Goal: Information Seeking & Learning: Find specific fact

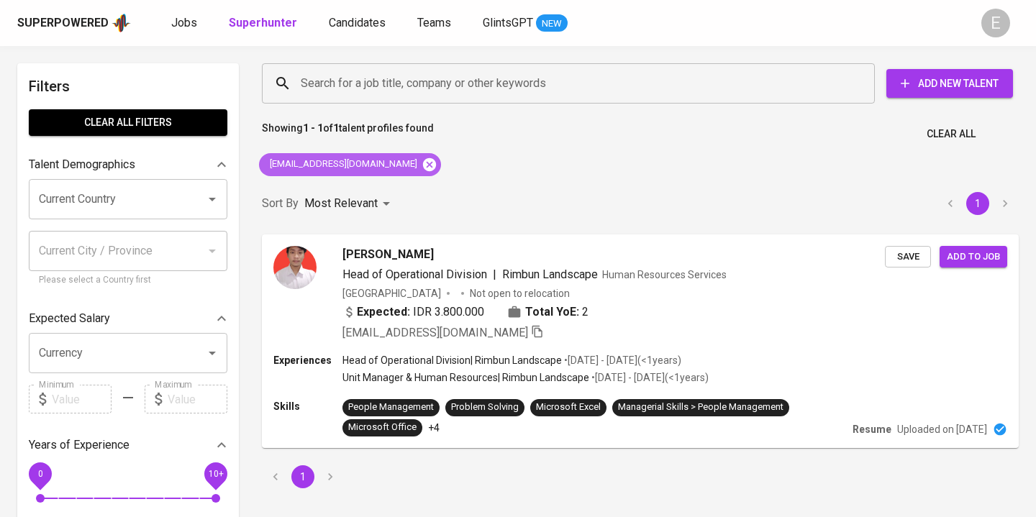
click at [423, 166] on icon at bounding box center [429, 164] width 13 height 13
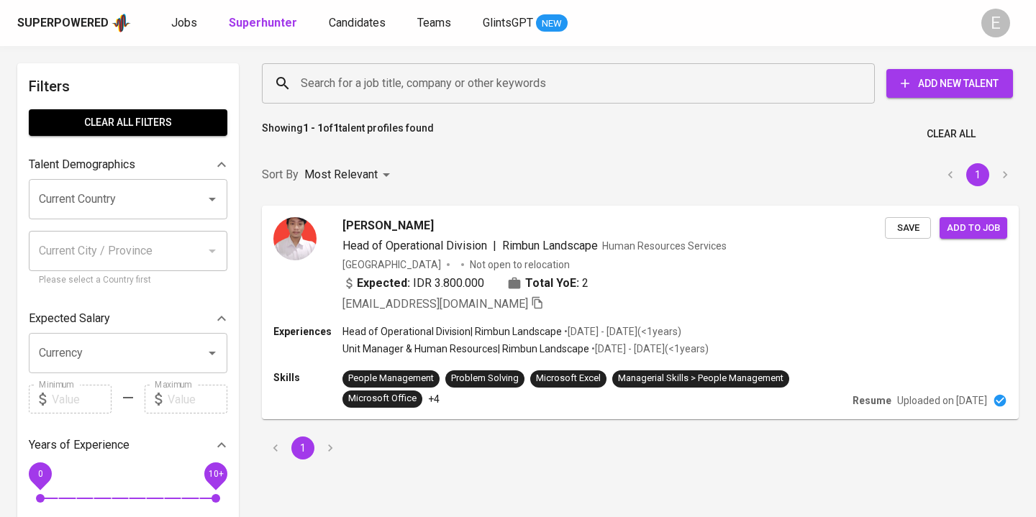
click at [347, 82] on input "Search for a job title, company or other keywords" at bounding box center [572, 83] width 550 height 27
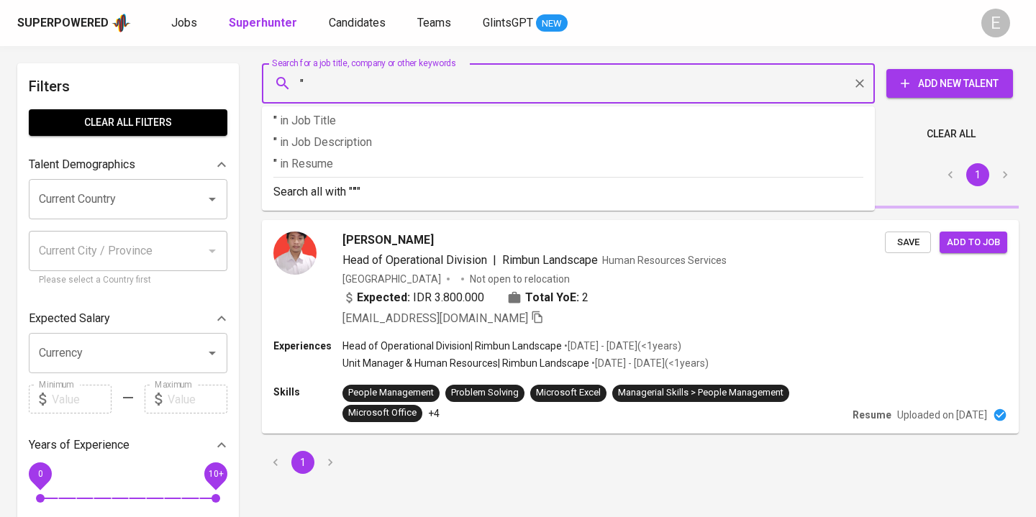
paste input "[PERSON_NAME]"
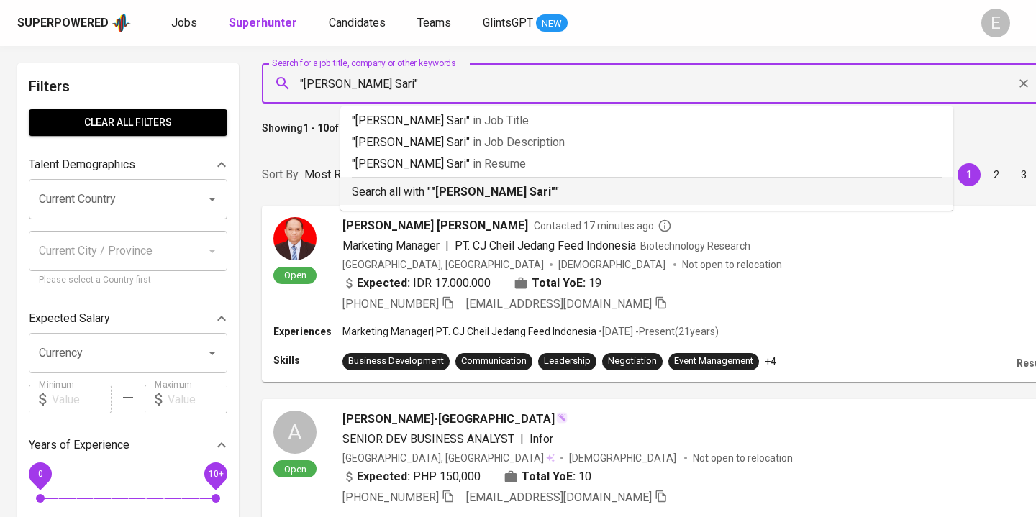
type input ""[PERSON_NAME] Sari""
click at [294, 153] on div "Sort By Most Relevant MOST_RELEVANT 1 2 3 4 5 … 1000" at bounding box center [722, 175] width 938 height 44
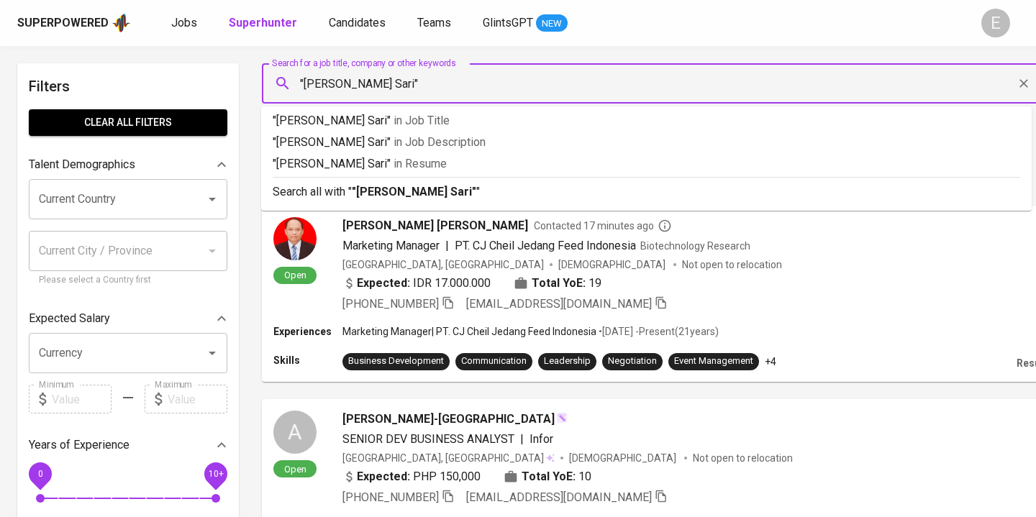
click at [412, 81] on input ""[PERSON_NAME] Sari"" at bounding box center [654, 83] width 714 height 27
click at [389, 191] on b ""[PERSON_NAME] Sari"" at bounding box center [414, 192] width 124 height 14
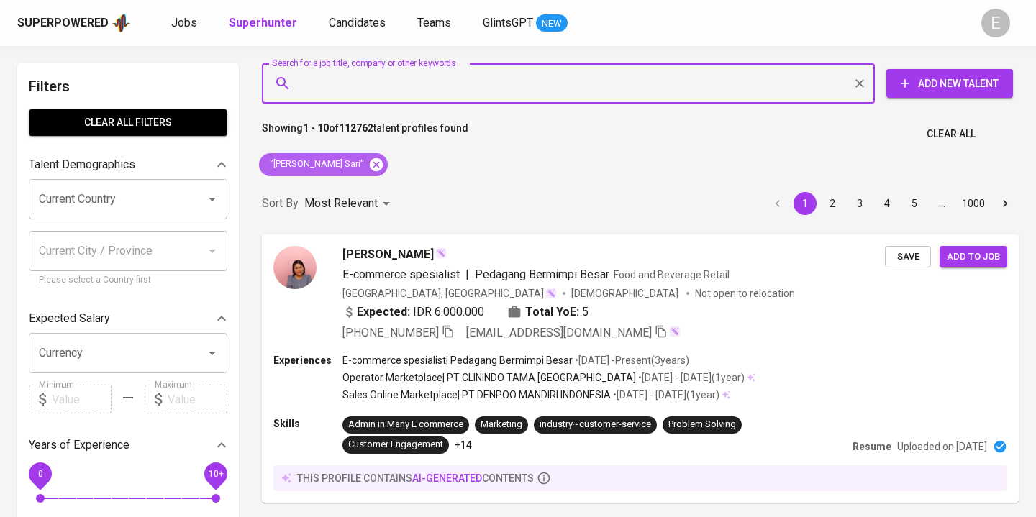
click at [370, 160] on icon at bounding box center [376, 164] width 13 height 13
click at [383, 82] on input "Search for a job title, company or other keywords" at bounding box center [572, 83] width 550 height 27
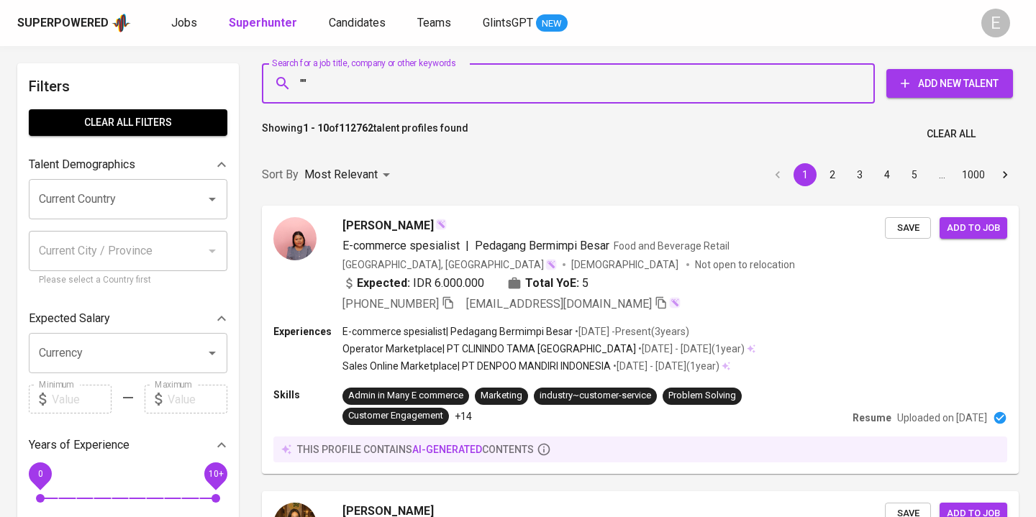
paste input "[PERSON_NAME] Advent"
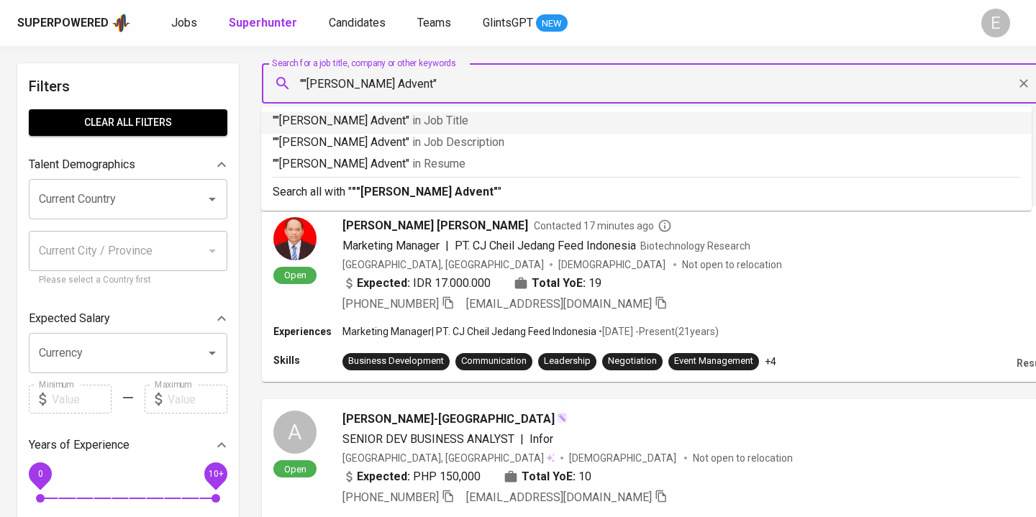
click at [304, 81] on input """[PERSON_NAME] Advent"" at bounding box center [654, 83] width 714 height 27
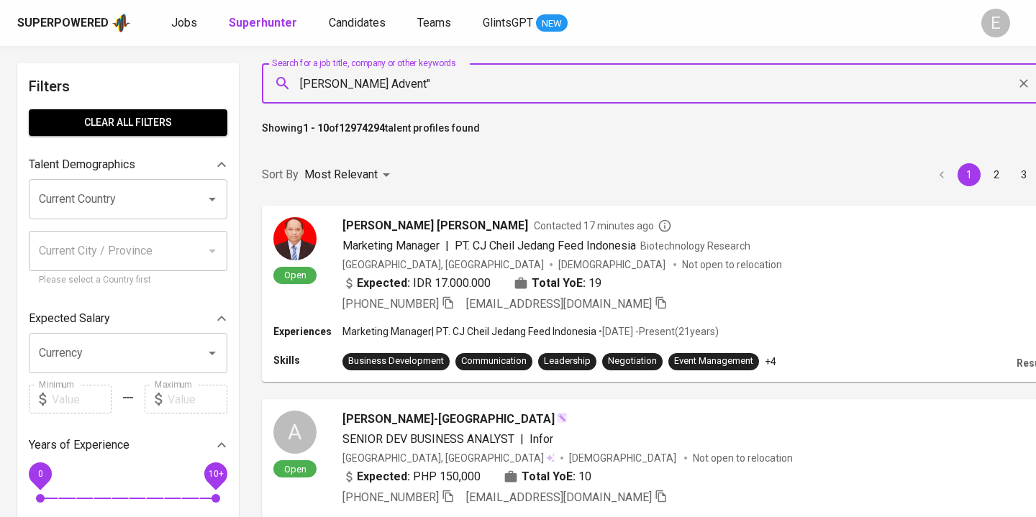
type input ""[PERSON_NAME] Advent""
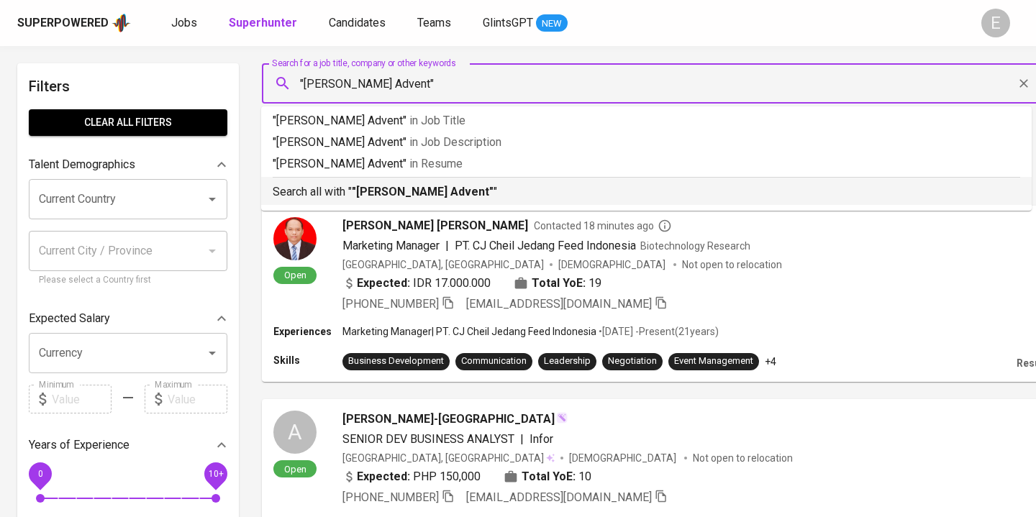
click at [357, 188] on b ""[PERSON_NAME] Advent"" at bounding box center [423, 192] width 142 height 14
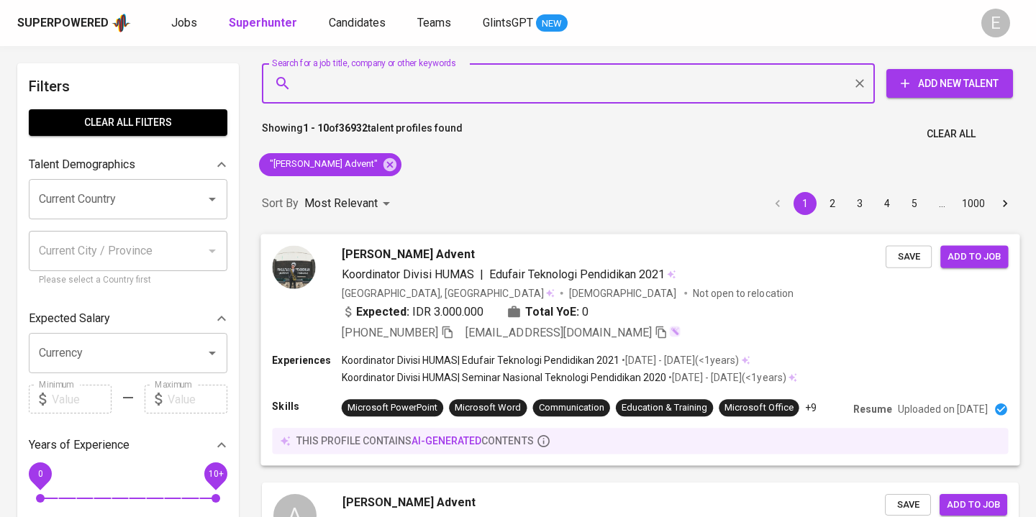
click at [449, 327] on icon "button" at bounding box center [447, 331] width 13 height 13
